Goal: Task Accomplishment & Management: Use online tool/utility

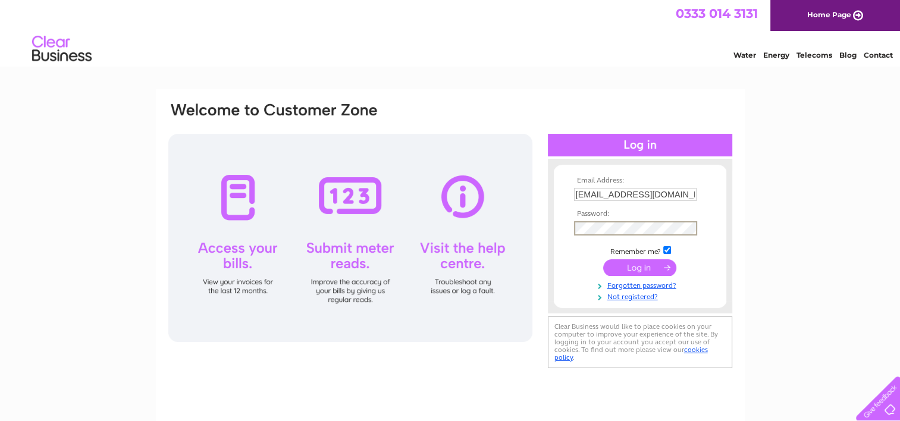
drag, startPoint x: 0, startPoint y: 0, endPoint x: 580, endPoint y: 278, distance: 642.7
click at [580, 278] on td at bounding box center [640, 267] width 138 height 23
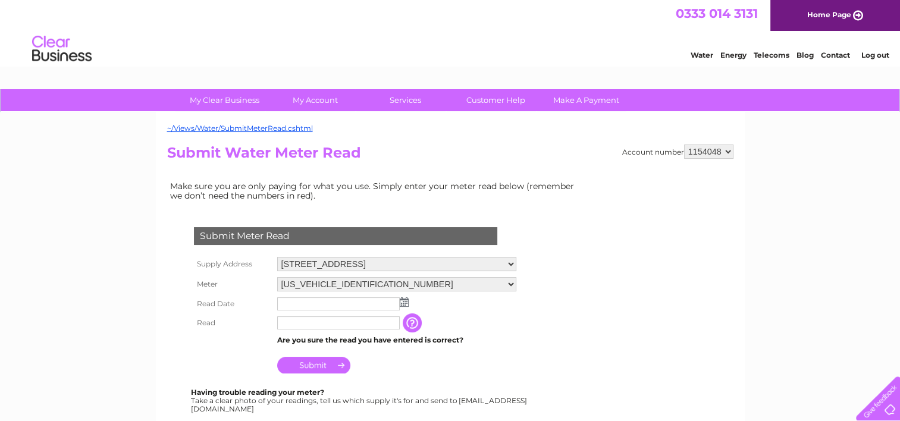
click at [514, 251] on div "Submit Meter Read Supply Address 1 Ochilview Square, Armadale, Bathgate, West L…" at bounding box center [348, 314] width 362 height 198
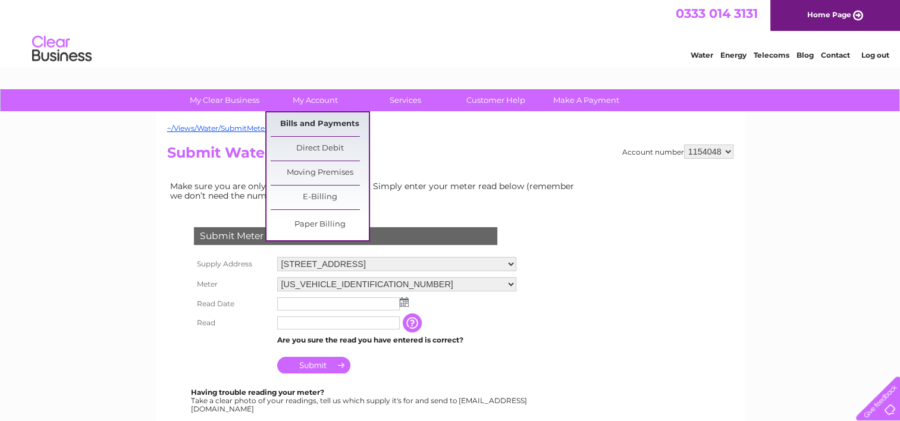
click at [336, 126] on link "Bills and Payments" at bounding box center [320, 124] width 98 height 24
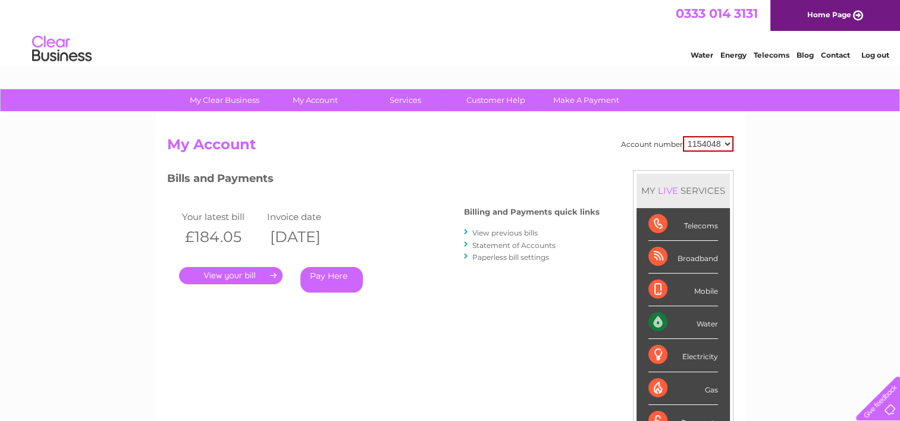
click at [267, 278] on link "." at bounding box center [231, 275] width 104 height 17
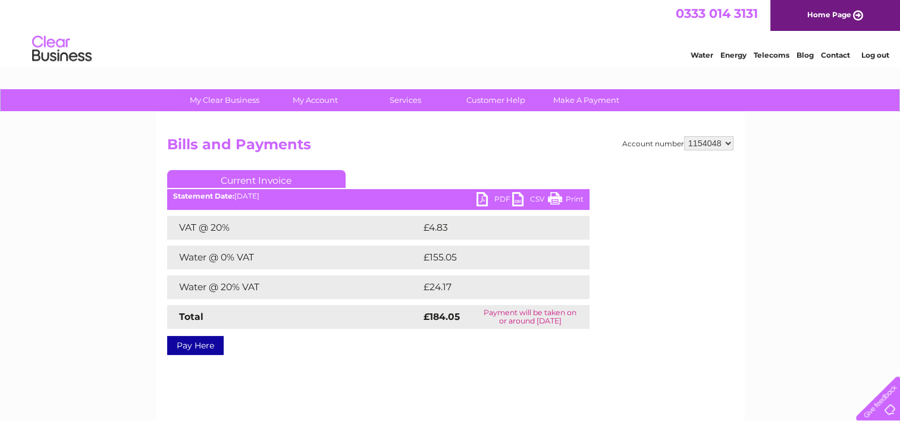
click at [565, 197] on link "Print" at bounding box center [566, 200] width 36 height 17
